Goal: Task Accomplishment & Management: Manage account settings

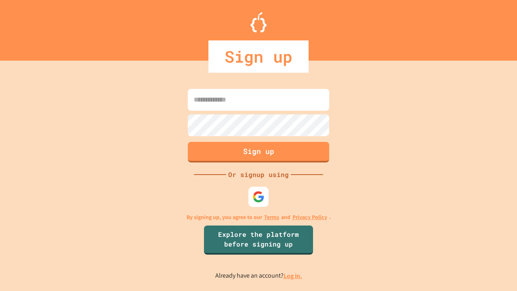
click at [293, 275] on link "Log in." at bounding box center [292, 275] width 19 height 8
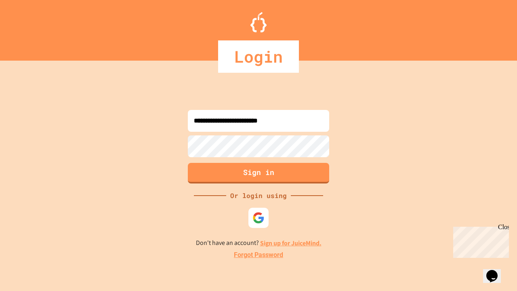
type input "**********"
